Goal: Information Seeking & Learning: Learn about a topic

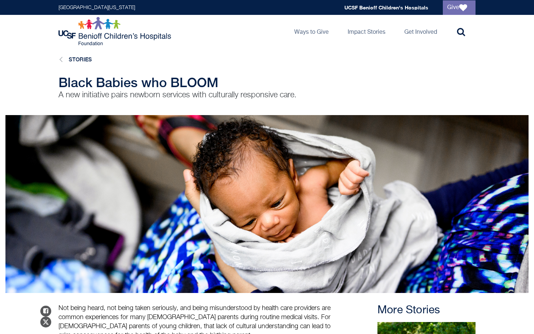
click at [112, 29] on img at bounding box center [115, 31] width 114 height 29
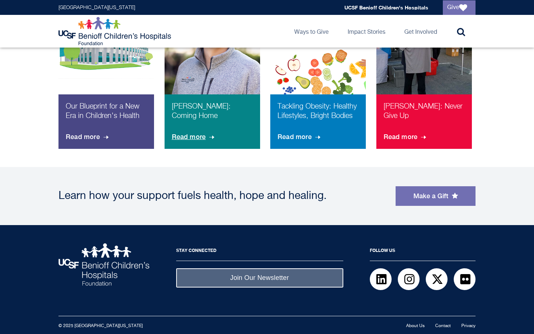
scroll to position [481, 0]
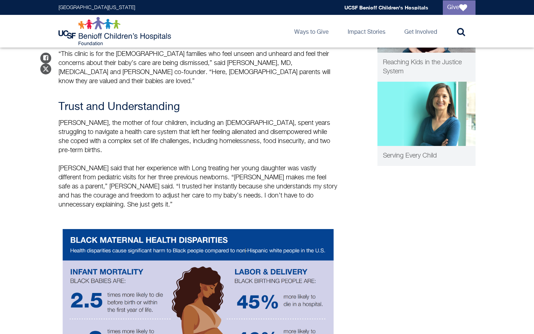
scroll to position [416, 0]
